Goal: Task Accomplishment & Management: Use online tool/utility

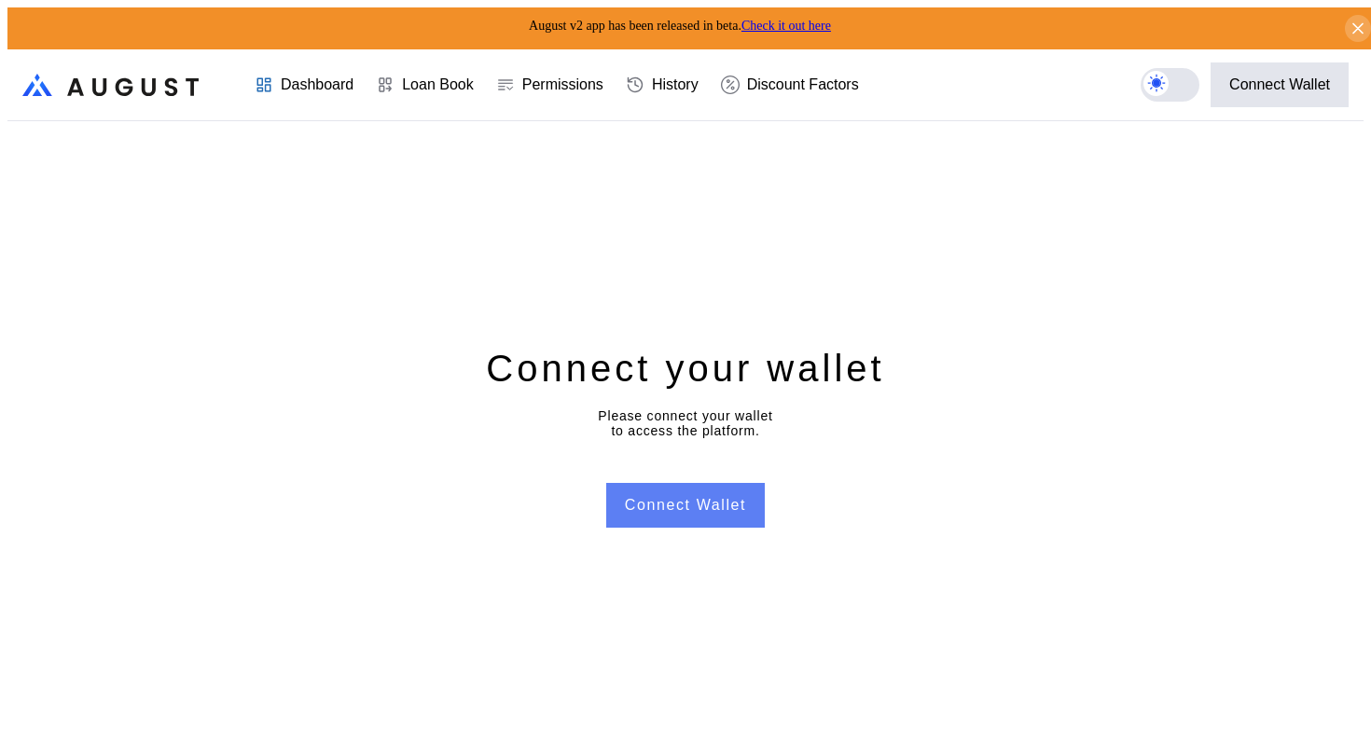
click at [690, 493] on button "Connect Wallet" at bounding box center [685, 505] width 159 height 45
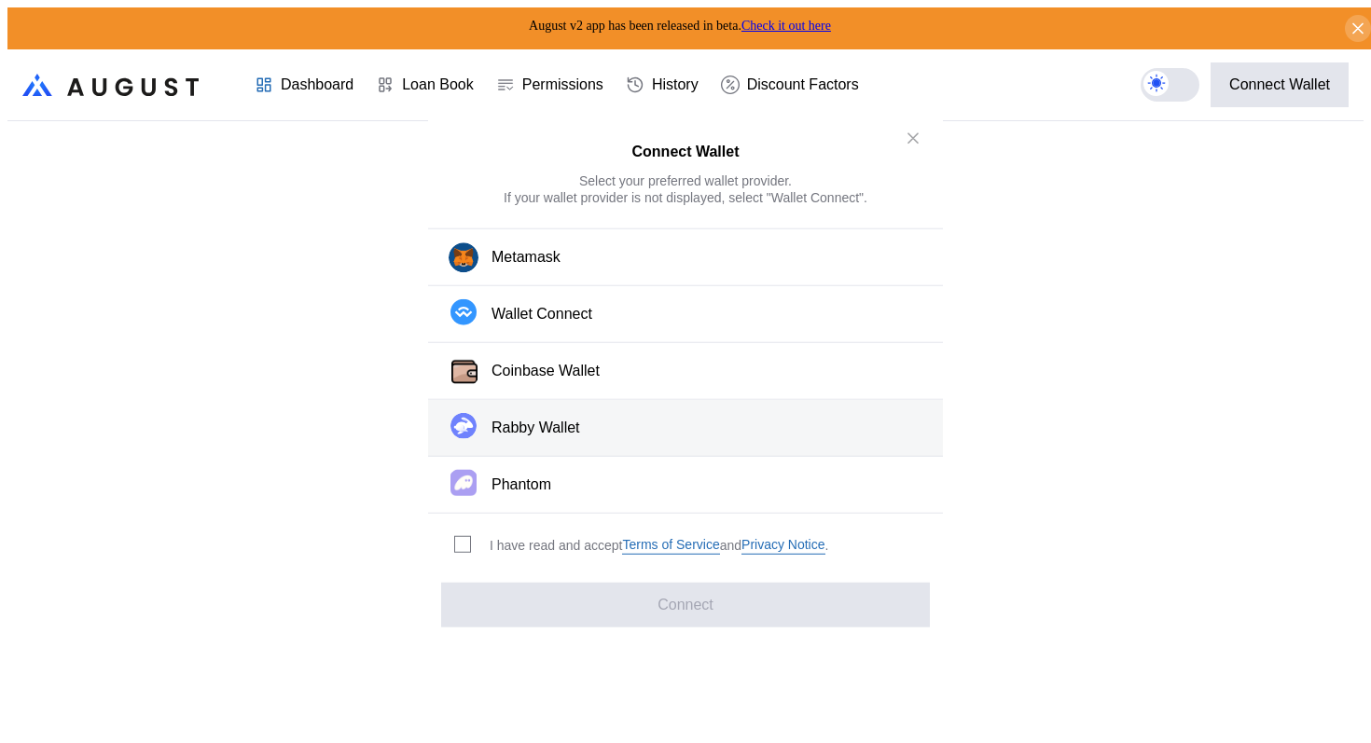
click at [584, 427] on button "Rabby Wallet" at bounding box center [685, 428] width 515 height 57
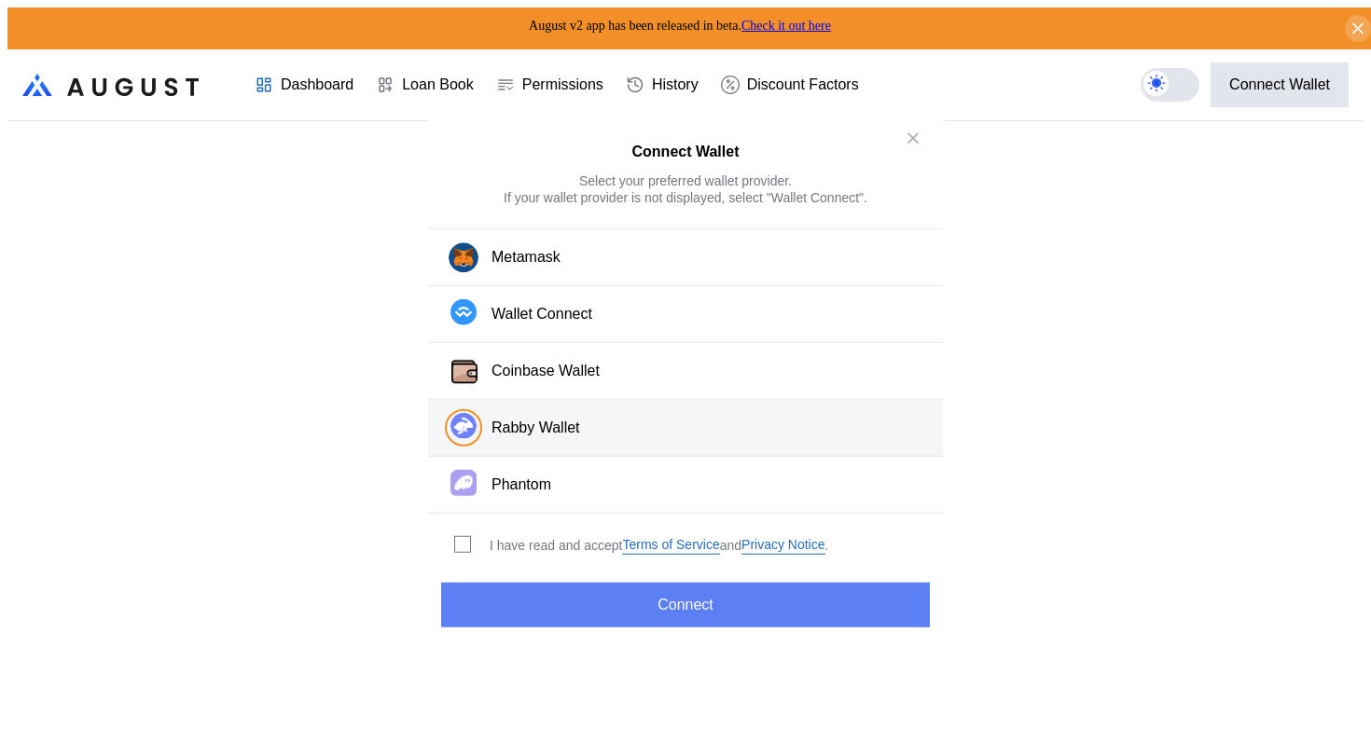
click at [646, 596] on button "Connect" at bounding box center [685, 605] width 489 height 45
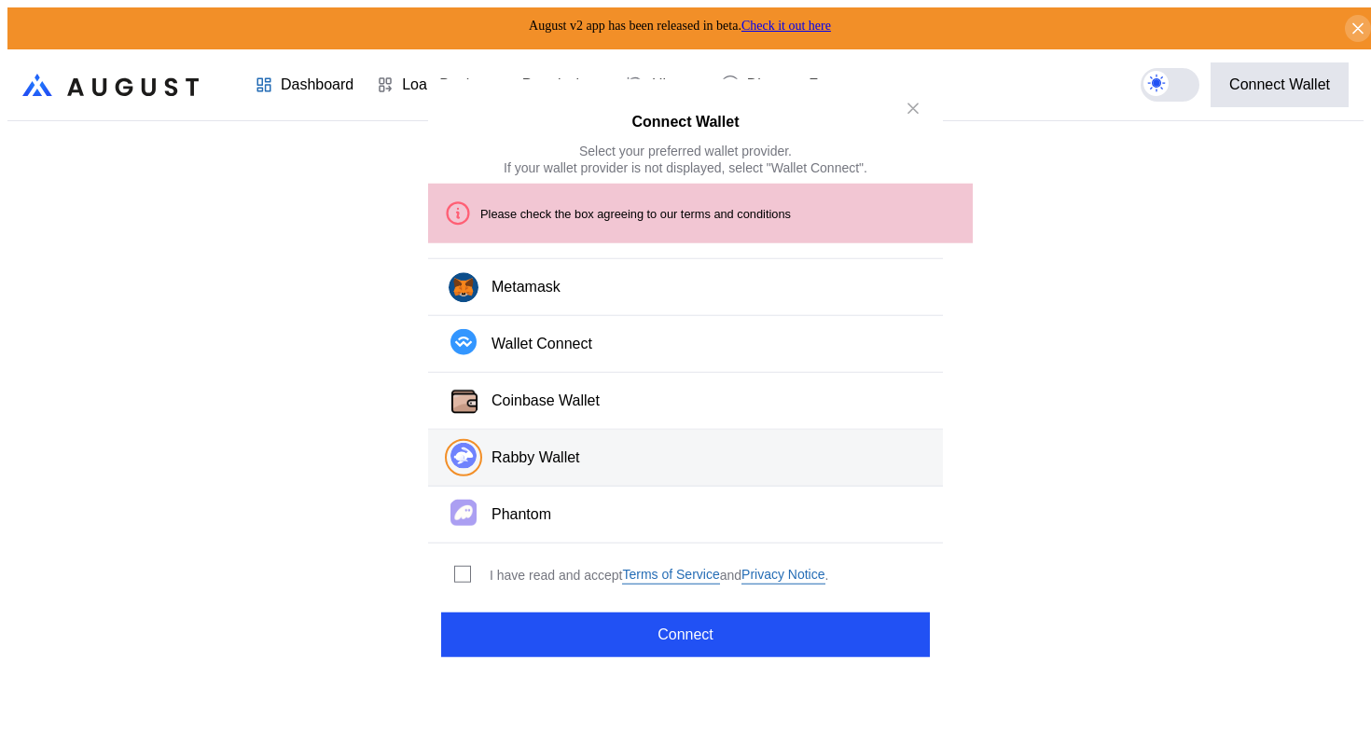
click at [490, 566] on div "I have read and accept Terms of Service and Privacy Notice ." at bounding box center [659, 575] width 339 height 18
click at [462, 567] on span "modal" at bounding box center [462, 574] width 15 height 15
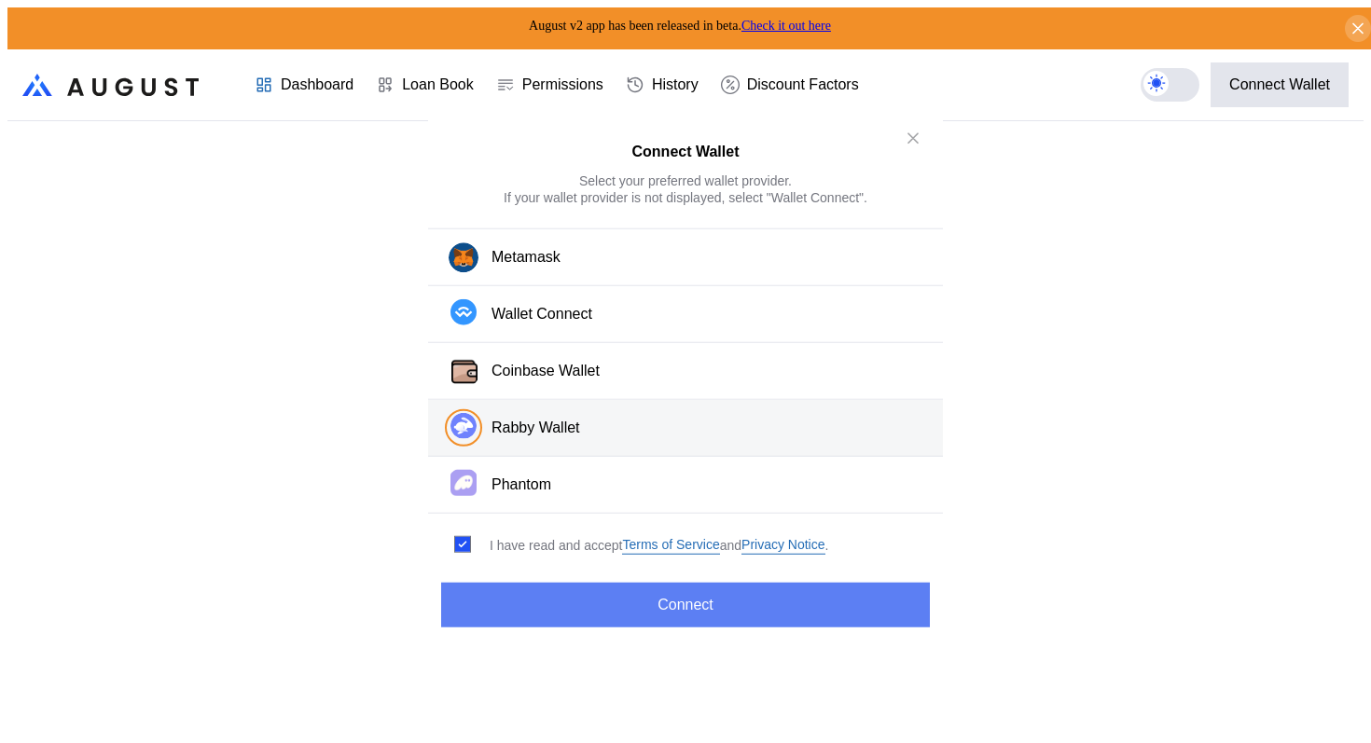
click at [549, 606] on button "Connect" at bounding box center [685, 605] width 489 height 45
click at [603, 583] on button "Connect" at bounding box center [685, 605] width 489 height 45
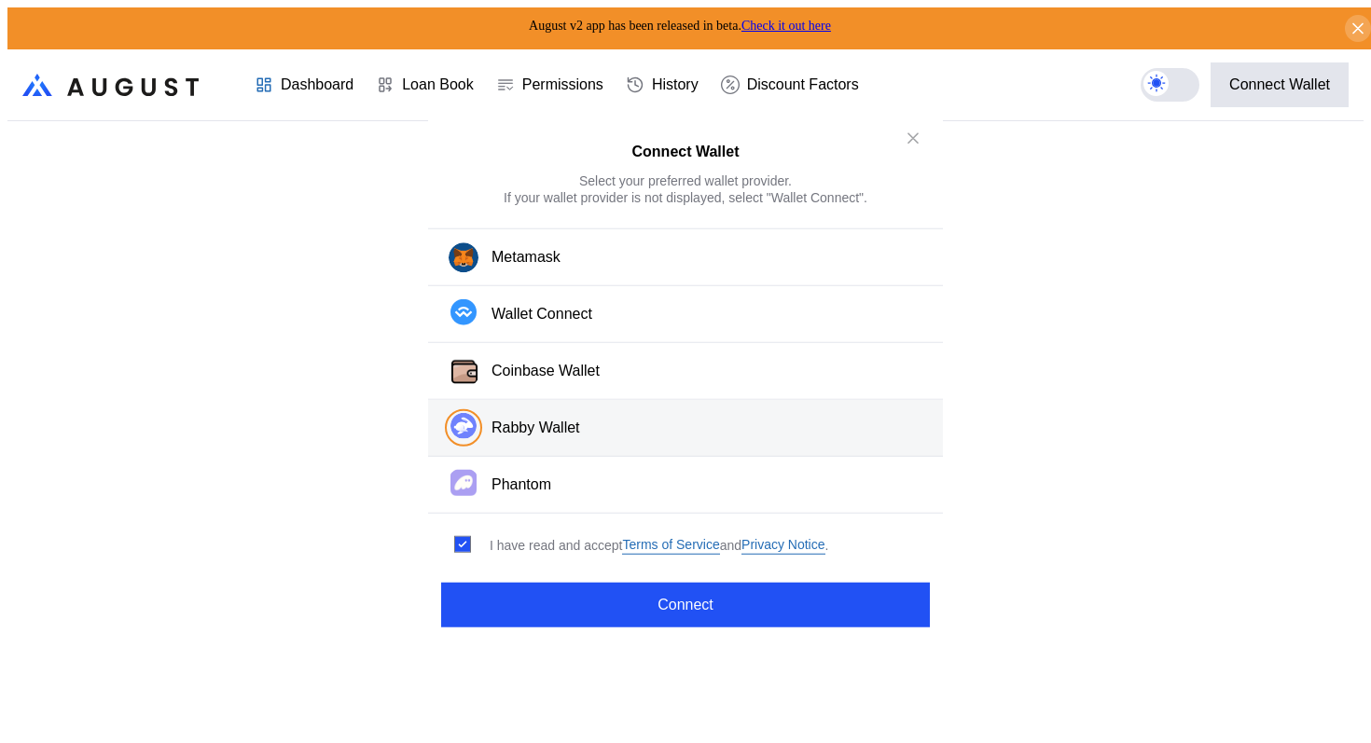
click at [556, 430] on div "Rabby Wallet" at bounding box center [536, 429] width 89 height 20
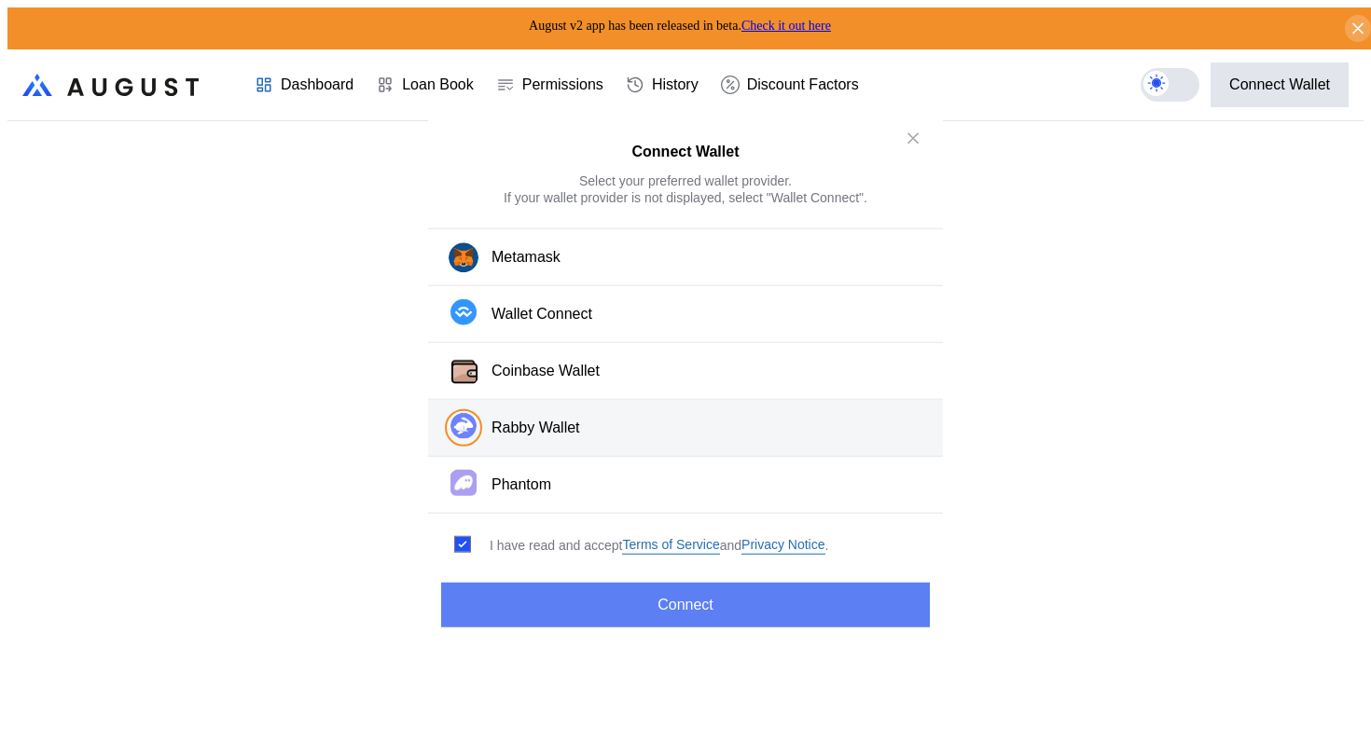
click at [563, 588] on button "Connect" at bounding box center [685, 605] width 489 height 45
click at [745, 604] on button "Connect" at bounding box center [685, 605] width 489 height 45
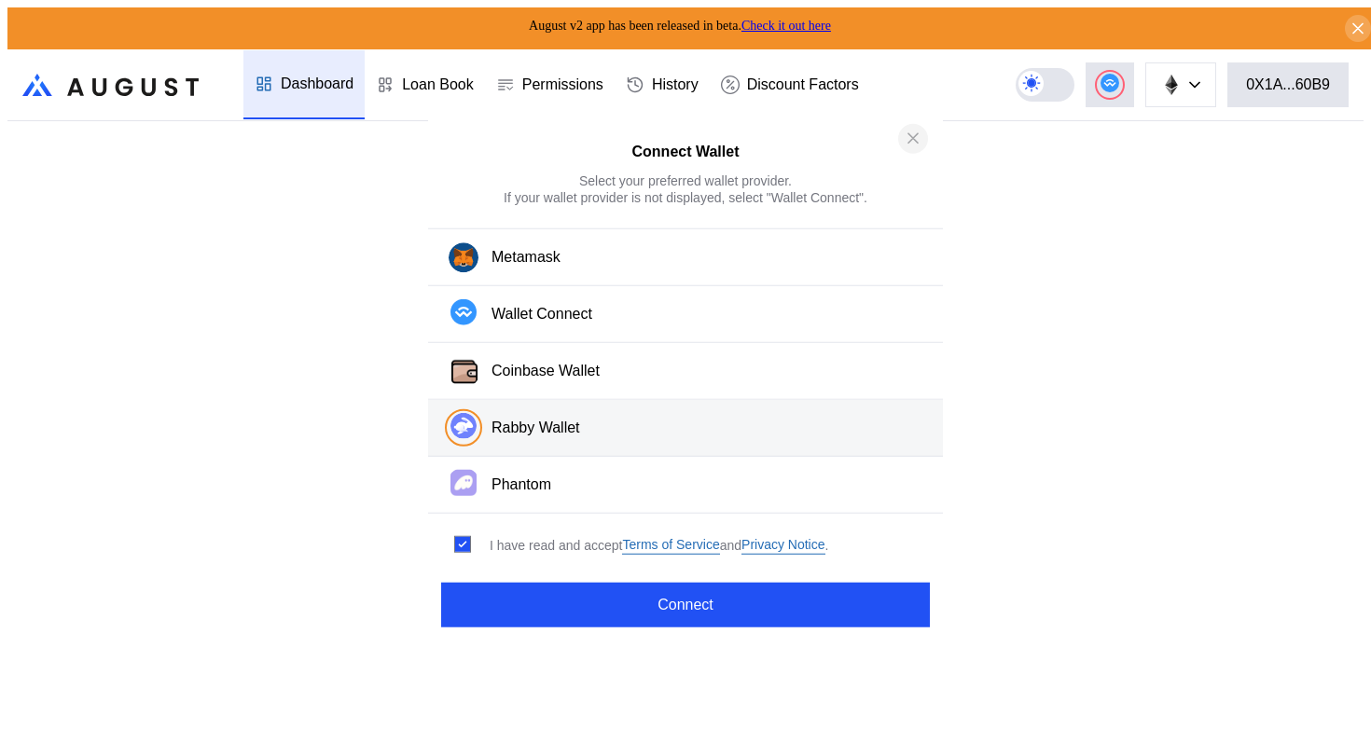
click at [903, 153] on button "close modal" at bounding box center [913, 138] width 30 height 30
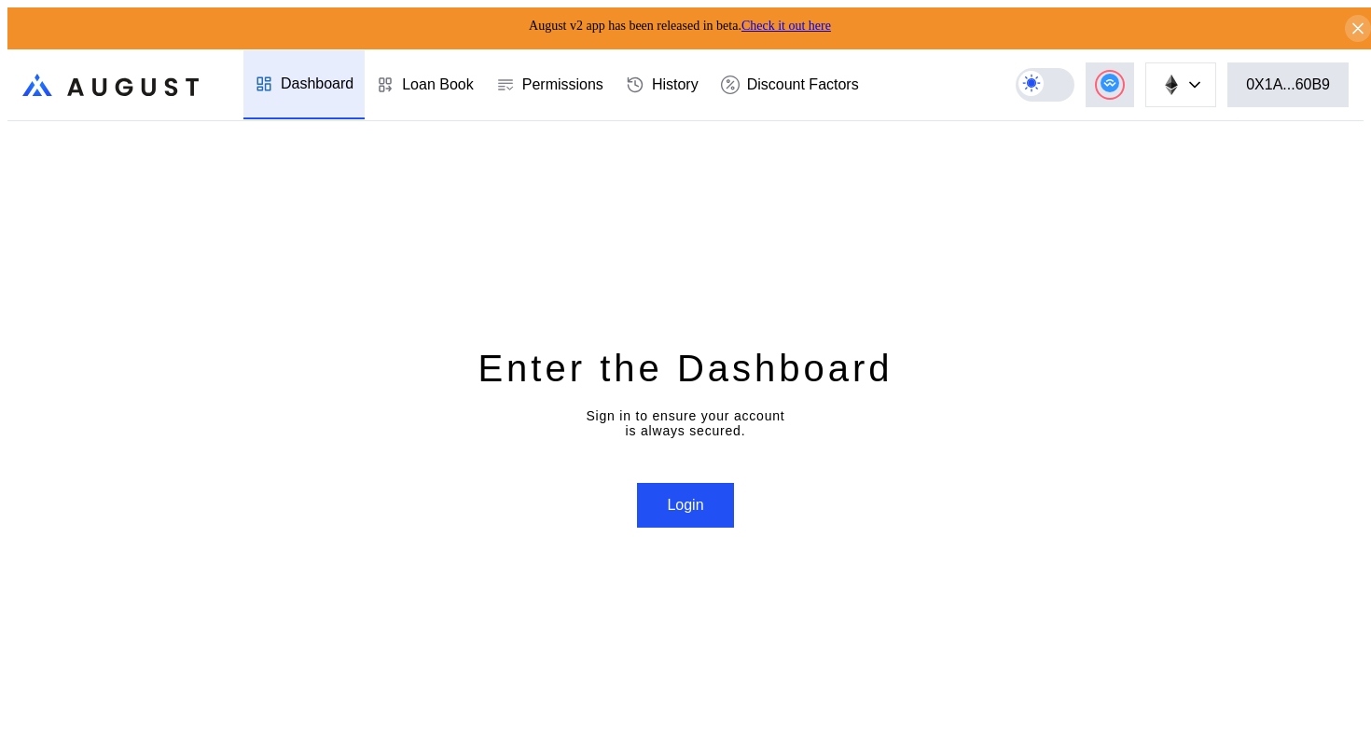
click at [805, 24] on link "Check it out here" at bounding box center [787, 26] width 90 height 14
